Goal: Transaction & Acquisition: Subscribe to service/newsletter

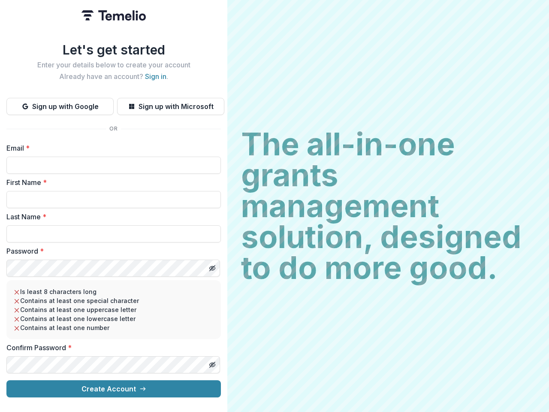
click at [274, 206] on h2 "The all-in-one grants management solution, designed to do more good." at bounding box center [388, 206] width 294 height 154
click at [60, 103] on button "Sign up with Google" at bounding box center [59, 106] width 107 height 17
click at [170, 103] on button "Sign up with Microsoft" at bounding box center [170, 106] width 107 height 17
click at [212, 265] on line "Toggle password visibility" at bounding box center [212, 267] width 5 height 5
click at [212, 362] on line "Toggle password visibility" at bounding box center [212, 364] width 5 height 5
